Goal: Task Accomplishment & Management: Use online tool/utility

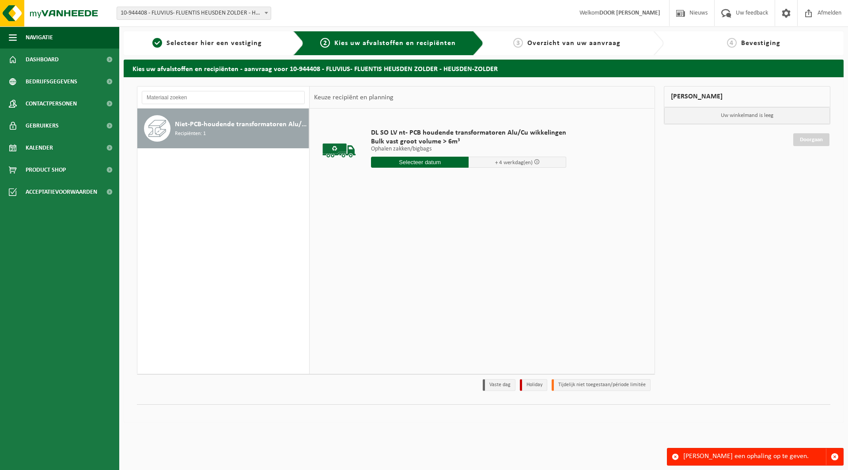
click at [379, 163] on input "text" at bounding box center [420, 162] width 98 height 11
click at [439, 240] on div "19" at bounding box center [441, 241] width 15 height 14
type input "Van 2025-09-19"
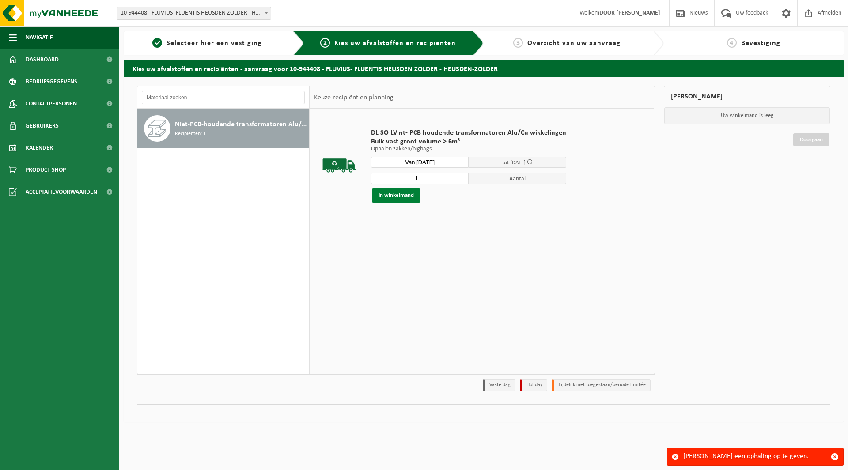
click at [394, 194] on button "In winkelmand" at bounding box center [396, 196] width 49 height 14
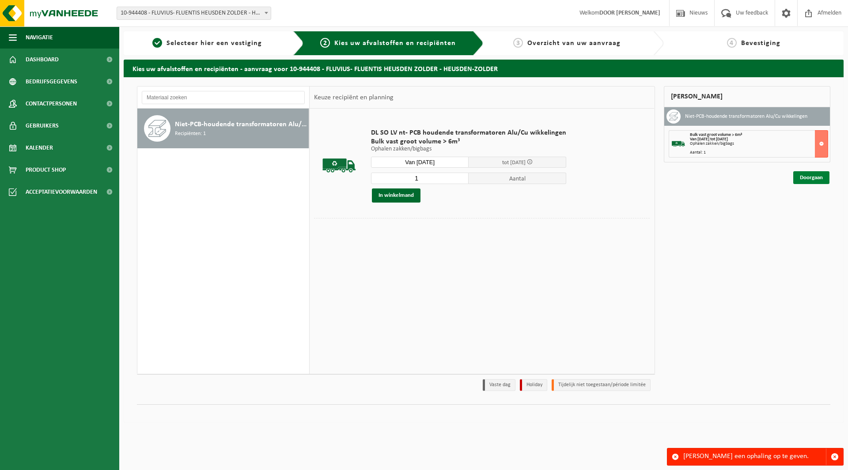
click at [800, 179] on link "Doorgaan" at bounding box center [811, 177] width 36 height 13
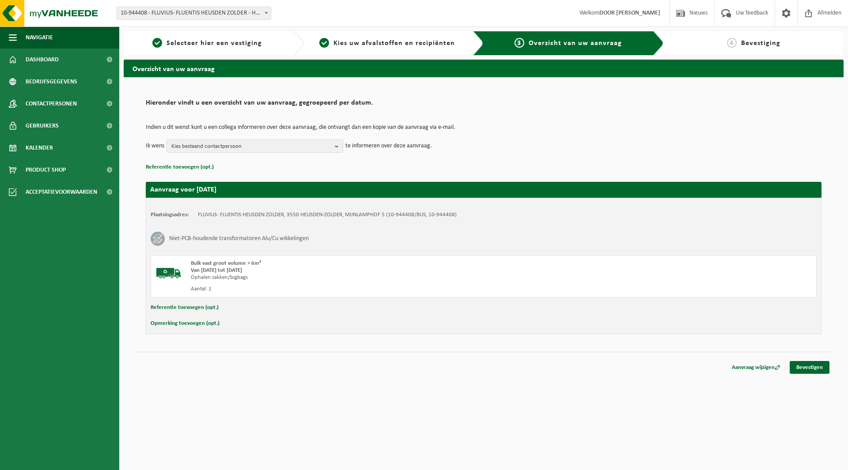
click at [201, 306] on button "Referentie toevoegen (opt.)" at bounding box center [185, 307] width 68 height 11
click at [235, 310] on input "text" at bounding box center [501, 308] width 614 height 13
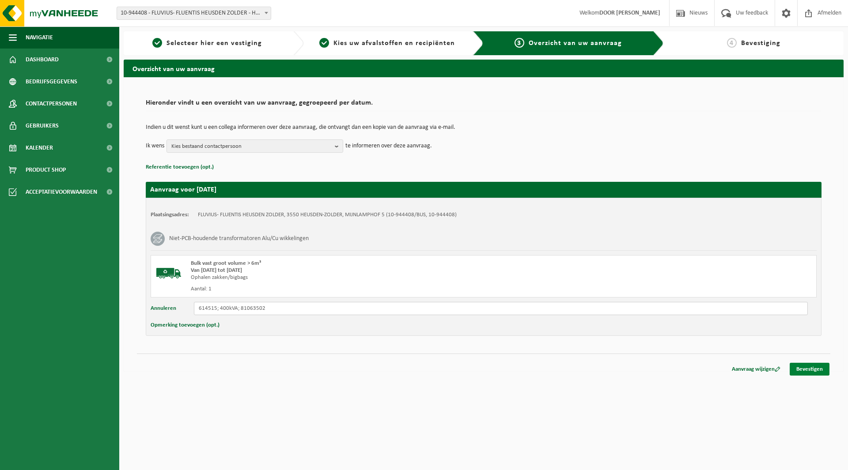
type input "614515; 400kVA; 81063502"
click at [823, 370] on link "Bevestigen" at bounding box center [810, 369] width 40 height 13
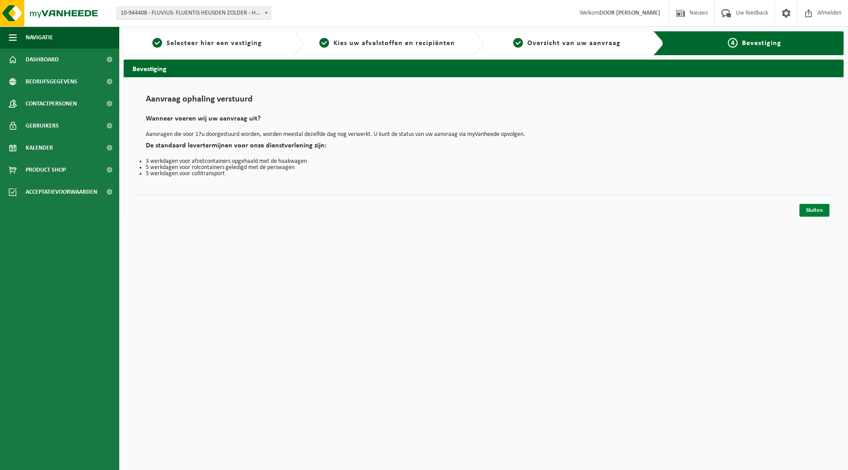
click at [823, 209] on link "Sluiten" at bounding box center [815, 210] width 30 height 13
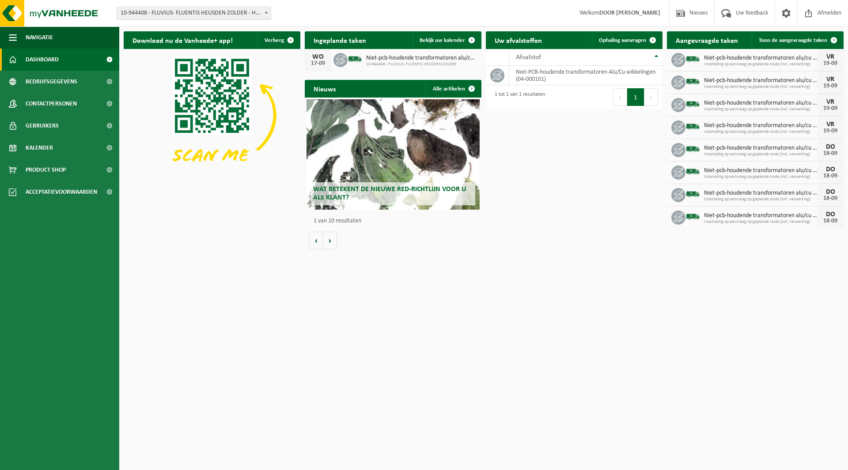
click at [526, 285] on html "Vestiging: 10-944408 - FLUVIUS- FLUENTIS HEUSDEN ZOLDER - HEUSDEN-ZOLDER 10-944…" at bounding box center [424, 235] width 848 height 470
click at [816, 38] on span "Toon de aangevraagde taken" at bounding box center [793, 41] width 68 height 6
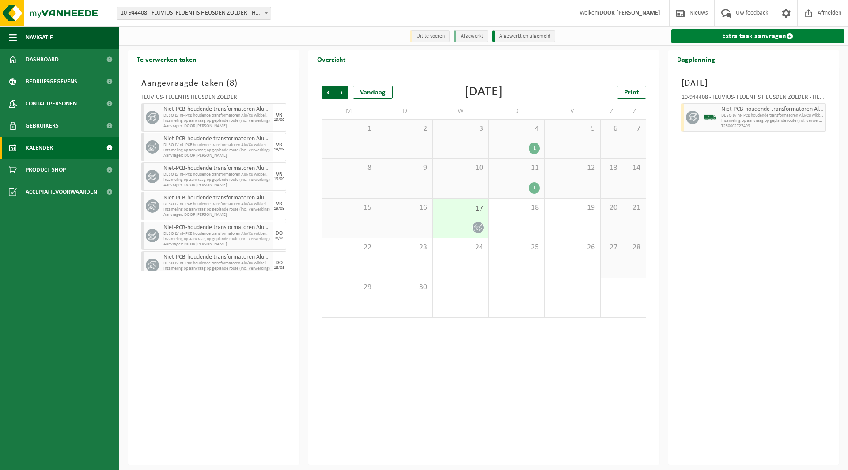
click at [758, 32] on link "Extra taak aanvragen" at bounding box center [758, 36] width 174 height 14
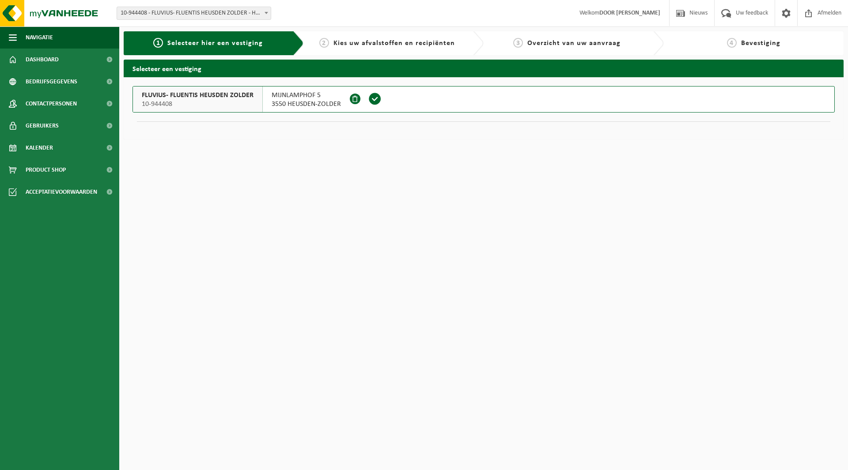
click at [372, 99] on span at bounding box center [374, 98] width 13 height 13
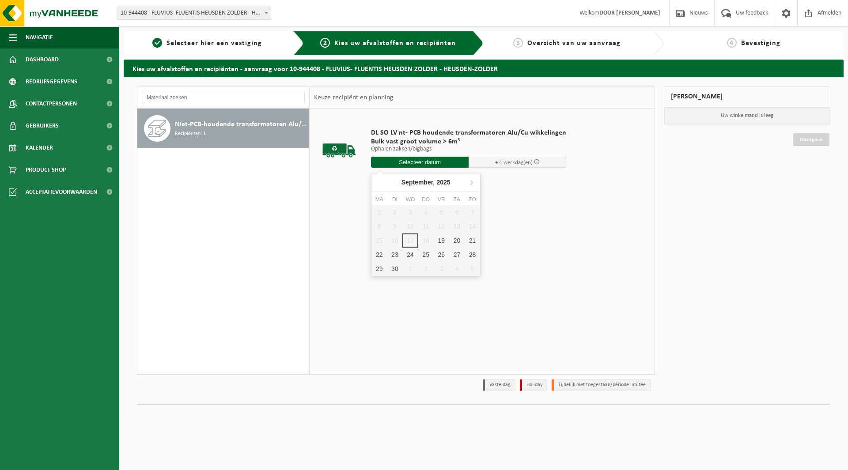
click at [399, 161] on input "text" at bounding box center [420, 162] width 98 height 11
click at [442, 243] on div "19" at bounding box center [441, 241] width 15 height 14
type input "Van [DATE]"
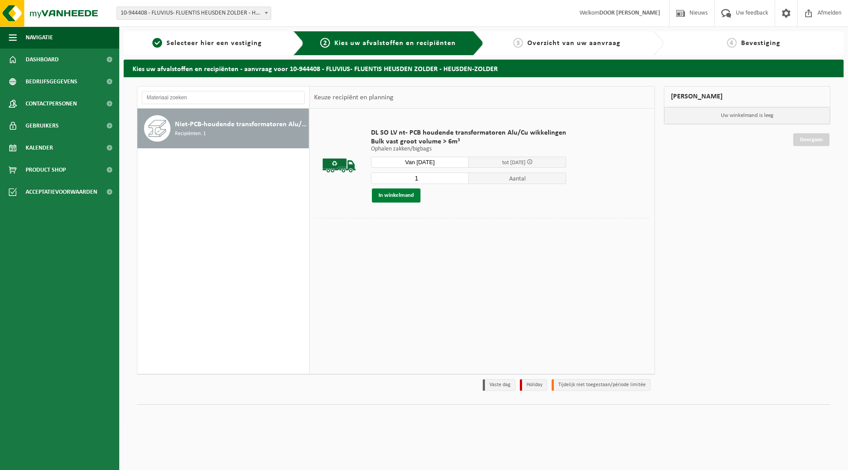
click at [389, 195] on button "In winkelmand" at bounding box center [396, 196] width 49 height 14
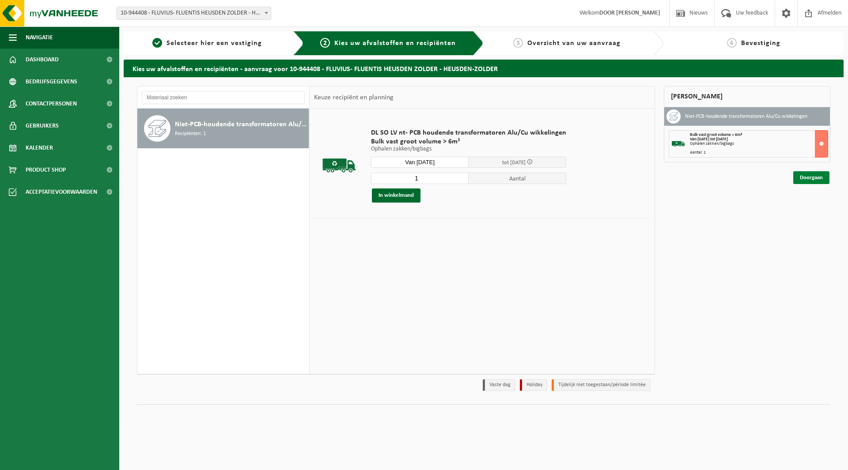
click at [816, 180] on link "Doorgaan" at bounding box center [811, 177] width 36 height 13
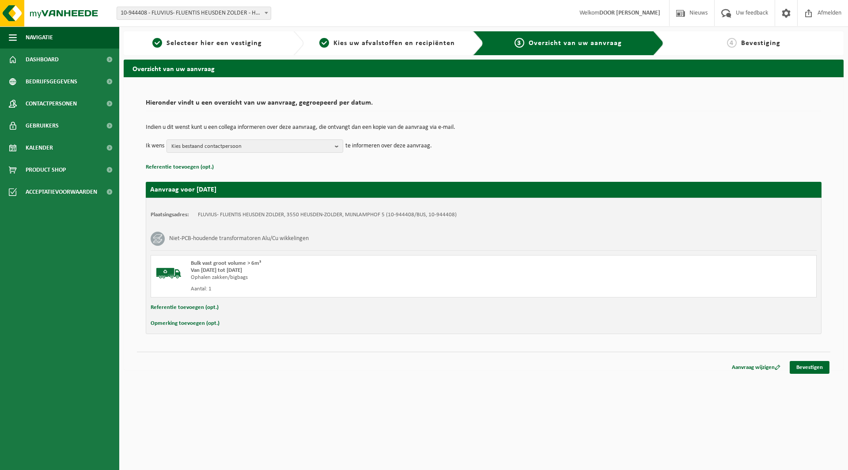
click at [196, 305] on button "Referentie toevoegen (opt.)" at bounding box center [185, 307] width 68 height 11
click at [225, 306] on input "text" at bounding box center [501, 308] width 614 height 13
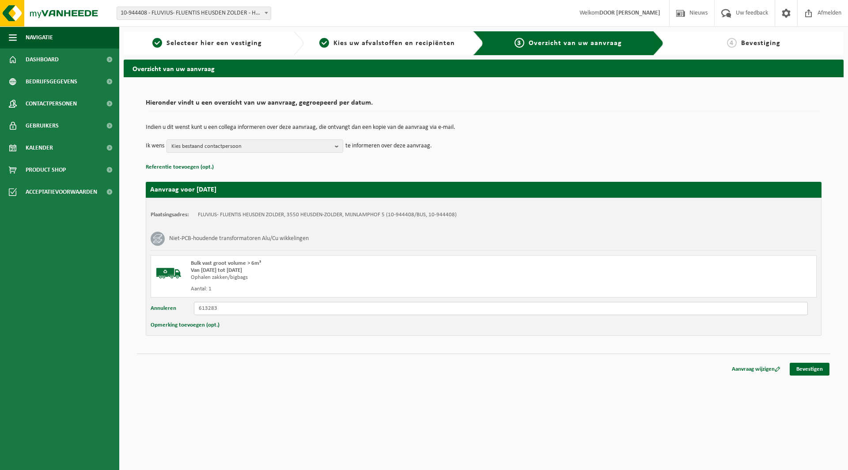
click at [233, 308] on input "613283" at bounding box center [501, 308] width 614 height 13
click at [258, 306] on input "613283; 315Kva; 266818" at bounding box center [501, 308] width 614 height 13
type input "613283; 315Kva; 266818"
click at [808, 372] on link "Bevestigen" at bounding box center [810, 369] width 40 height 13
